Goal: Information Seeking & Learning: Learn about a topic

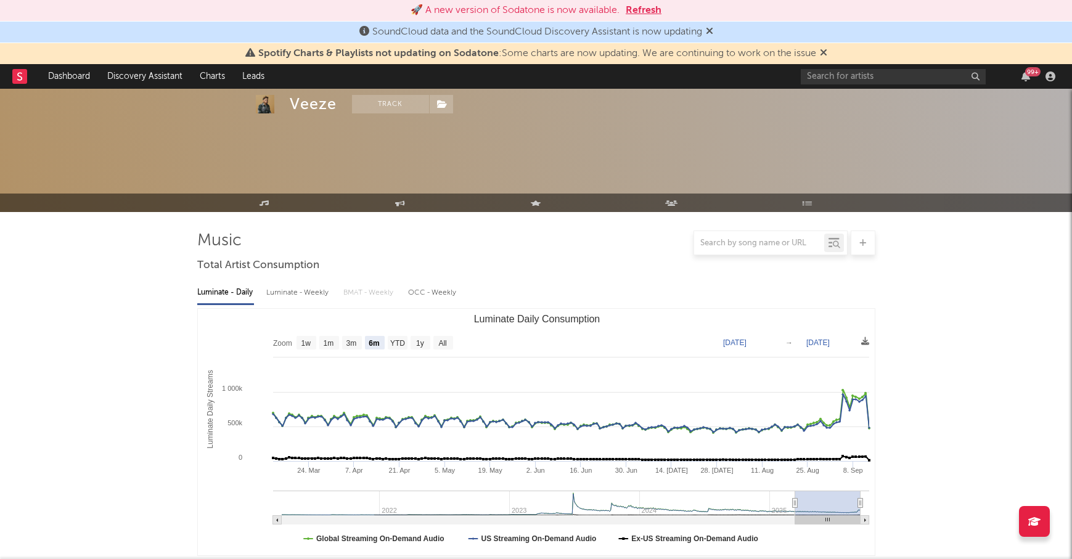
select select "6m"
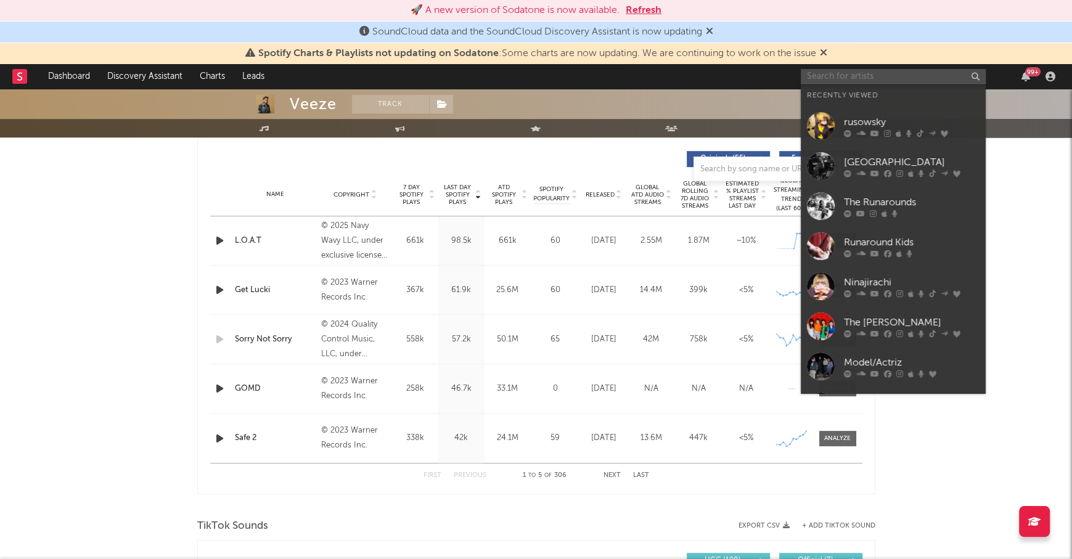
click at [844, 77] on input "text" at bounding box center [893, 76] width 185 height 15
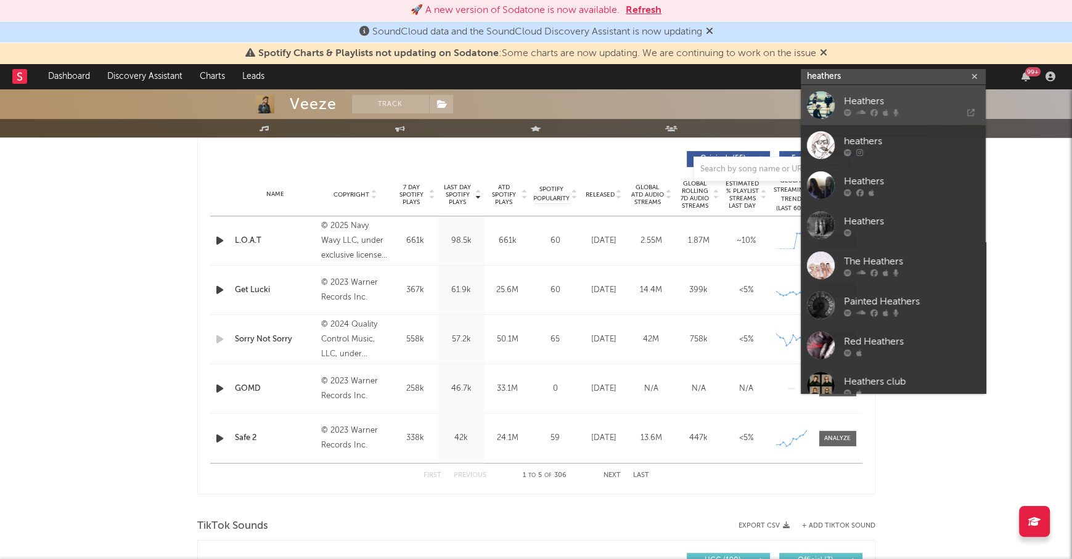
type input "heathers"
click at [885, 94] on div "Heathers" at bounding box center [912, 101] width 136 height 15
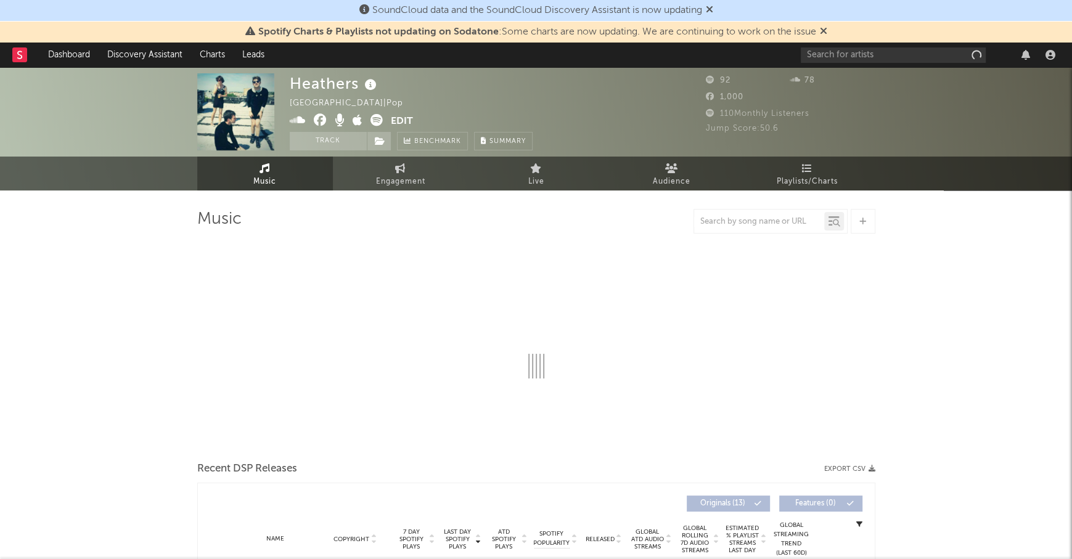
select select "1w"
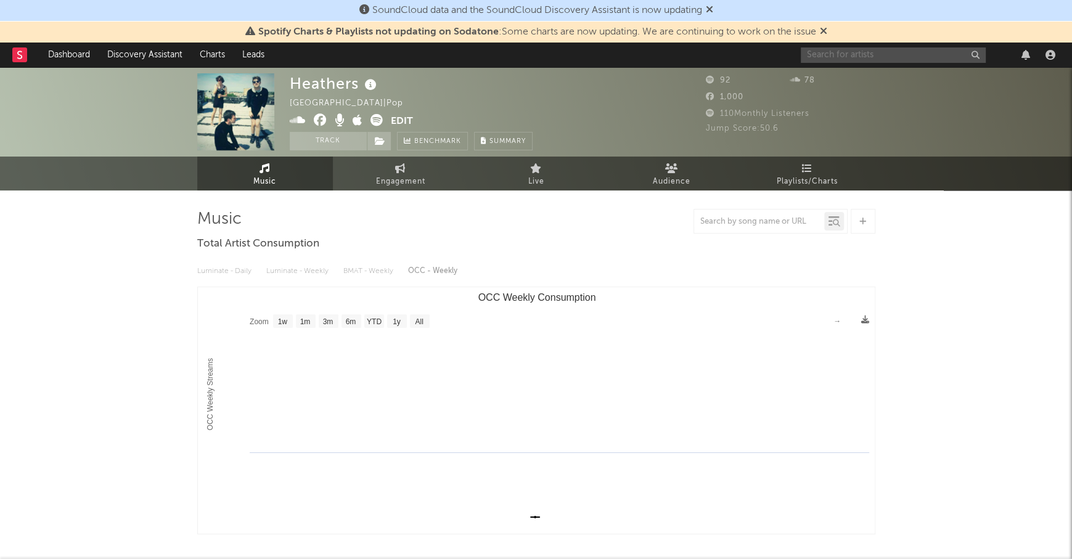
click at [822, 58] on input "text" at bounding box center [893, 54] width 185 height 15
type input "heathers"
